Goal: Check status: Check status

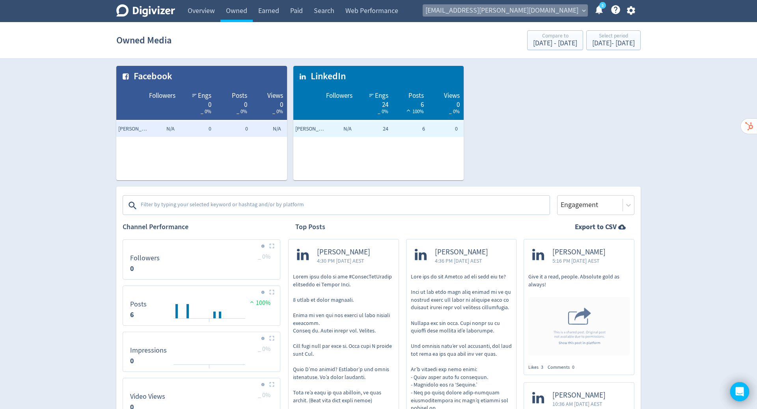
click at [558, 13] on span "[EMAIL_ADDRESS][PERSON_NAME][DOMAIN_NAME]" at bounding box center [501, 10] width 153 height 13
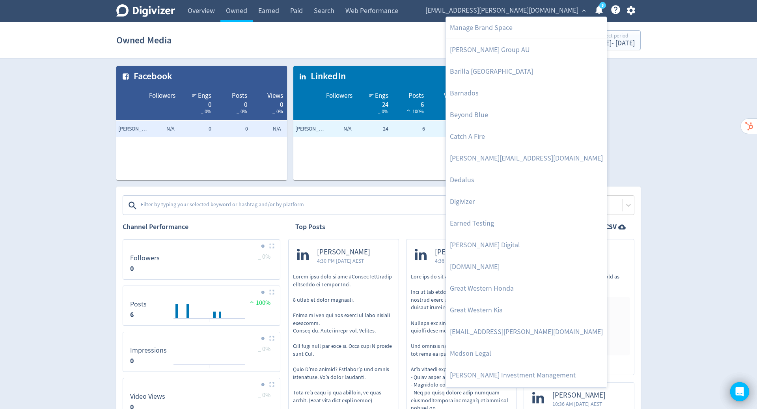
click at [664, 156] on div at bounding box center [378, 204] width 757 height 409
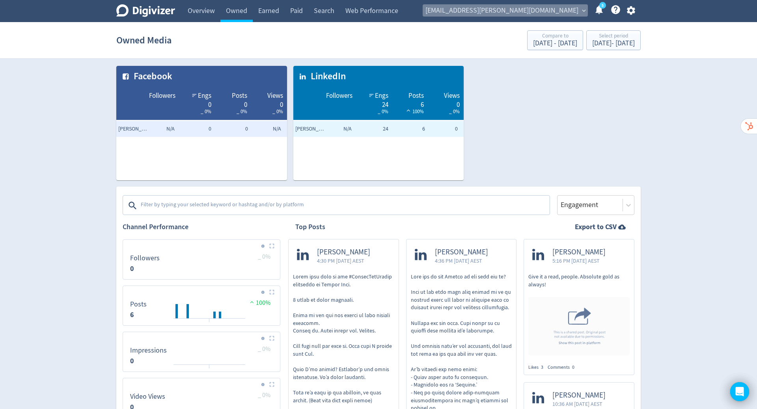
click at [545, 13] on span "[EMAIL_ADDRESS][PERSON_NAME][DOMAIN_NAME]" at bounding box center [501, 10] width 153 height 13
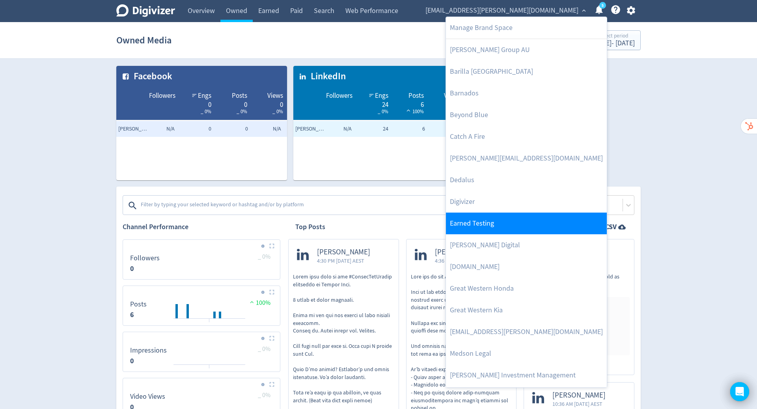
click at [538, 216] on link "Earned Testing" at bounding box center [526, 223] width 161 height 22
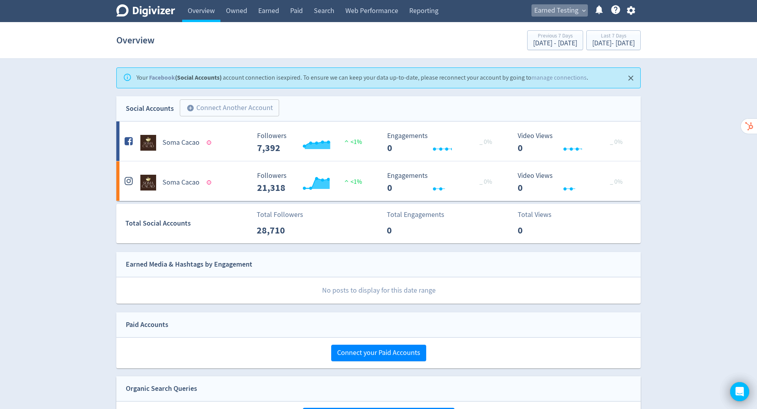
click at [559, 10] on span "Earned Testing" at bounding box center [556, 10] width 44 height 13
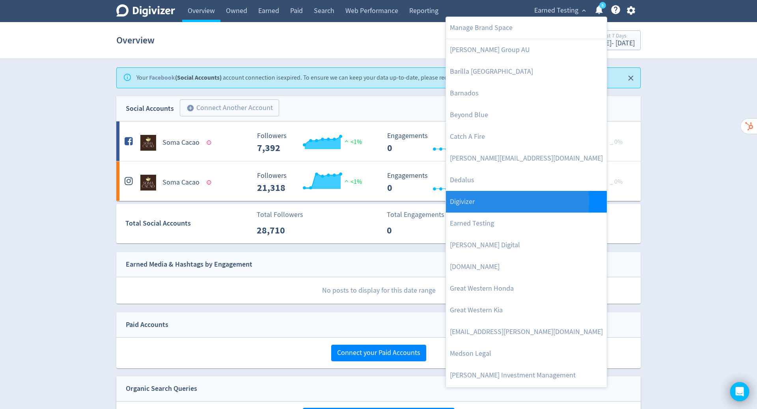
click at [495, 201] on link "Digivizer" at bounding box center [526, 202] width 161 height 22
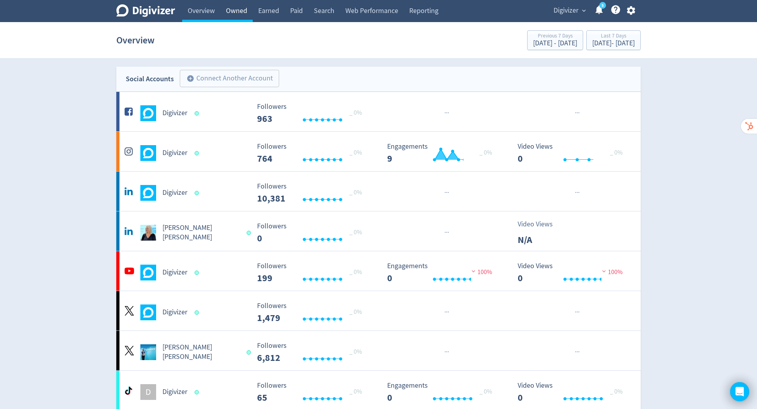
click at [236, 8] on link "Owned" at bounding box center [236, 11] width 32 height 22
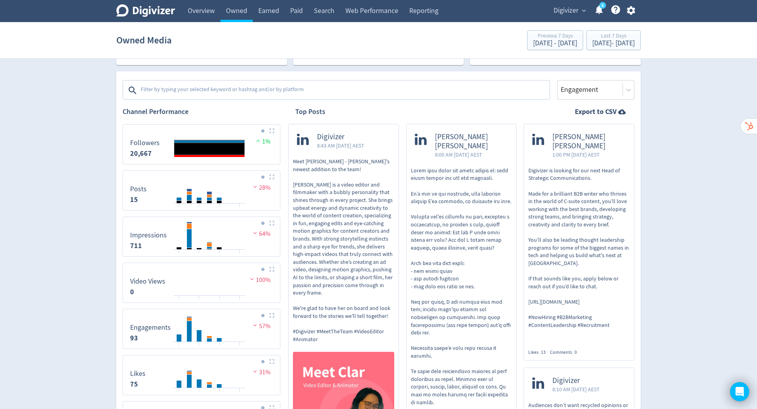
scroll to position [181, 0]
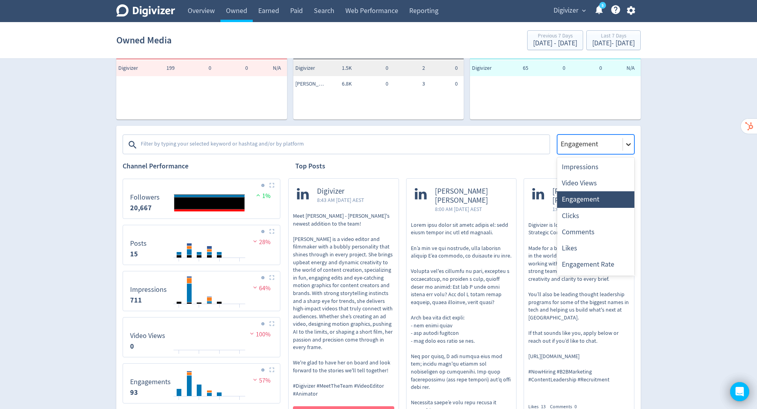
click at [633, 141] on div at bounding box center [628, 144] width 11 height 11
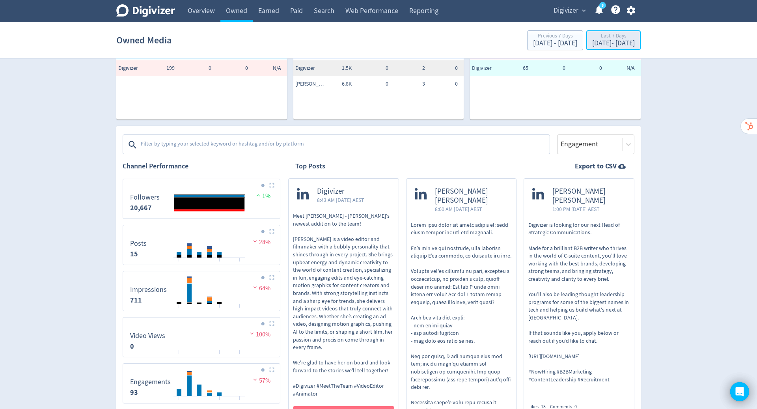
click at [602, 34] on div "Last 7 Days" at bounding box center [613, 36] width 43 height 7
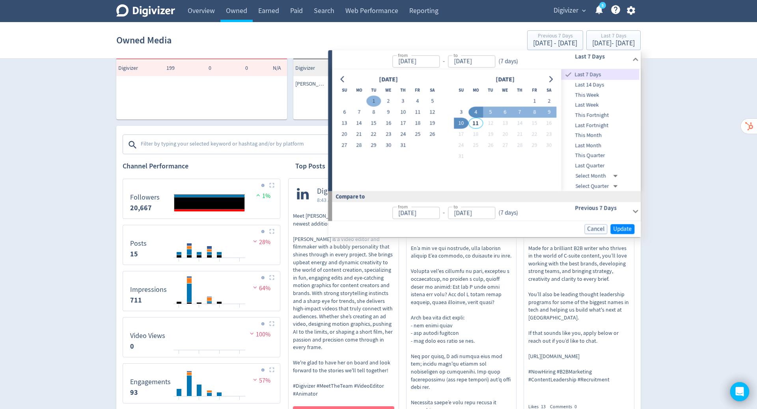
click at [373, 102] on button "1" at bounding box center [373, 101] width 15 height 11
type input "[DATE]"
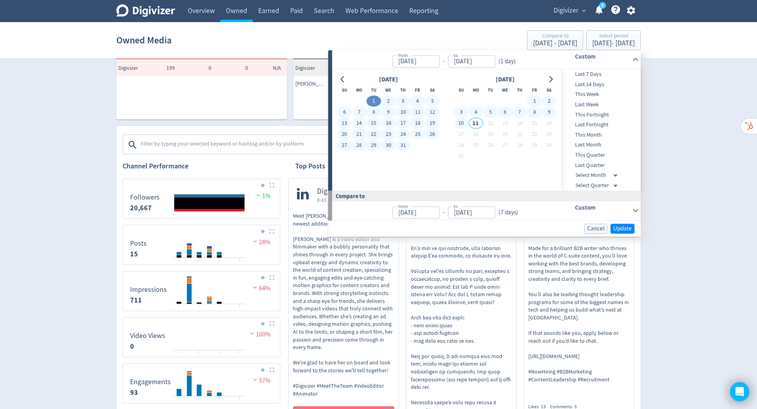
click at [461, 124] on button "10" at bounding box center [461, 123] width 15 height 11
type input "[DATE]"
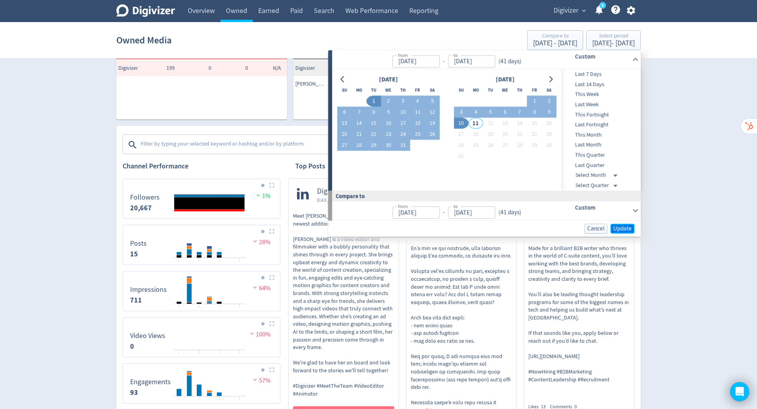
click at [623, 227] on span "Update" at bounding box center [622, 228] width 19 height 6
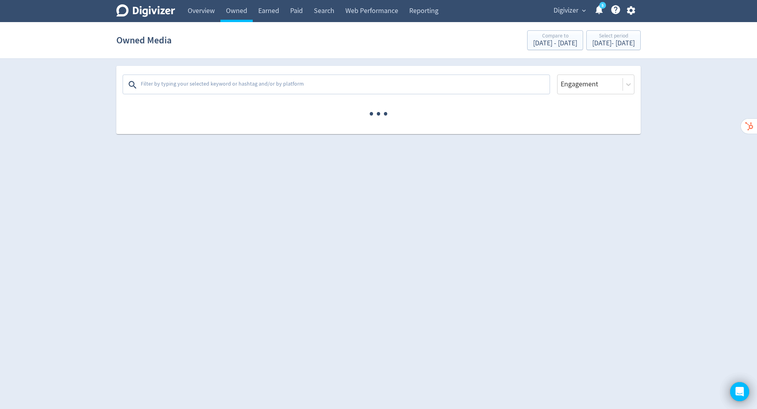
scroll to position [0, 0]
